Goal: Transaction & Acquisition: Purchase product/service

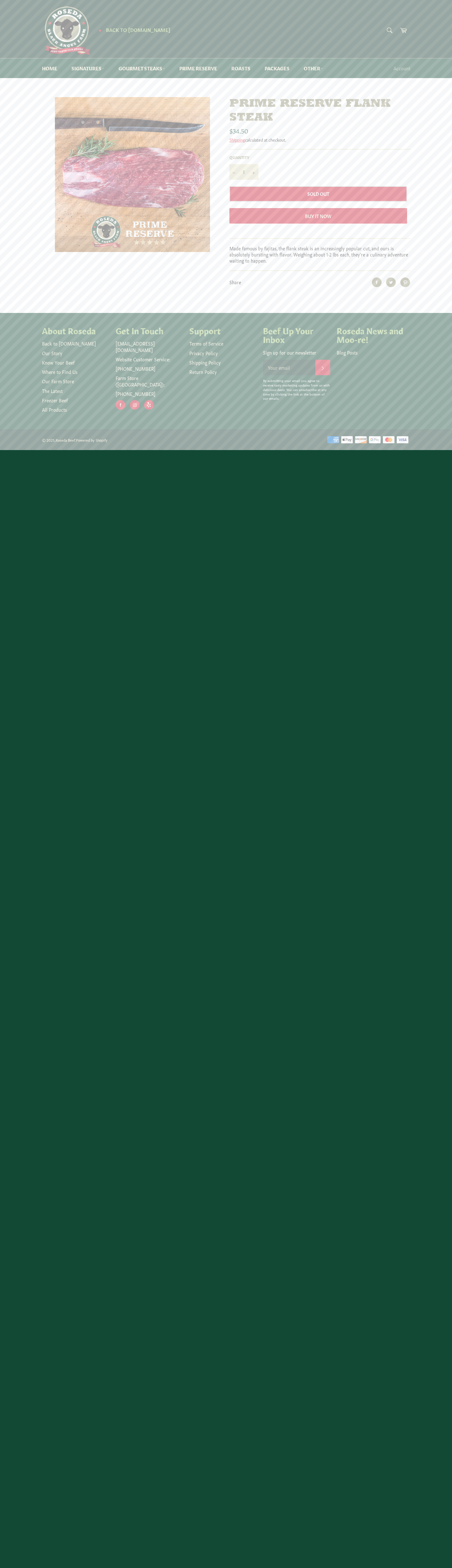
click at [445, 24] on header "Site navigation ★ Back to [DOMAIN_NAME] Search Search Cart ★ Back to [DOMAIN_NA…" at bounding box center [226, 39] width 452 height 78
click at [432, 450] on html "Skip to content Search Home Signatures Dry-Aged Burgers All Beef Hot Dogs Dry-A…" at bounding box center [226, 225] width 452 height 450
click at [418, 450] on html "Skip to content Search Home Signatures Dry-Aged Burgers All Beef Hot Dogs Dry-A…" at bounding box center [226, 225] width 452 height 450
click at [24, 64] on nav "Menu Site navigation Home Signatures Signatures All" at bounding box center [226, 68] width 452 height 20
